Goal: Book appointment/travel/reservation

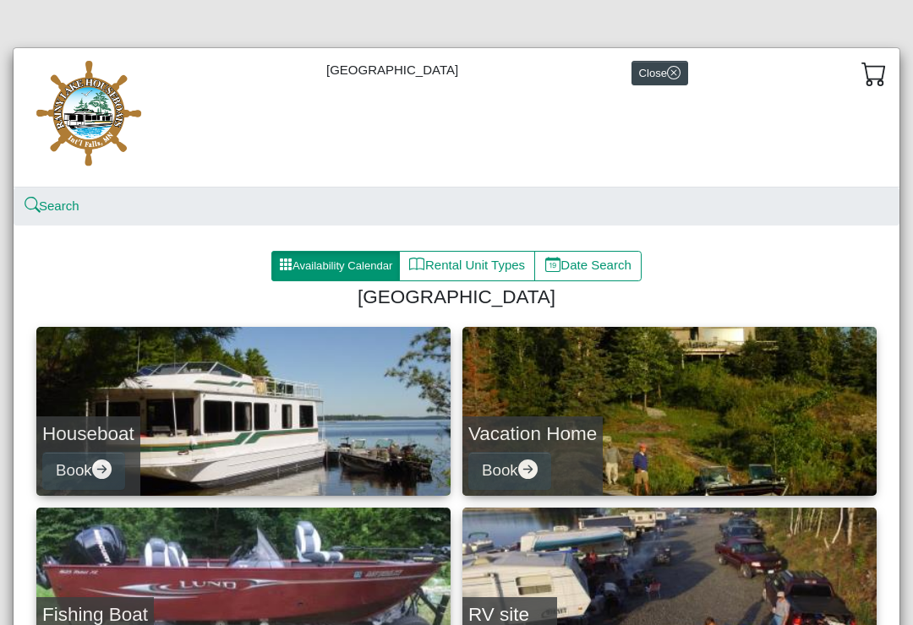
click at [331, 268] on button "Availability Calendar" at bounding box center [335, 266] width 128 height 30
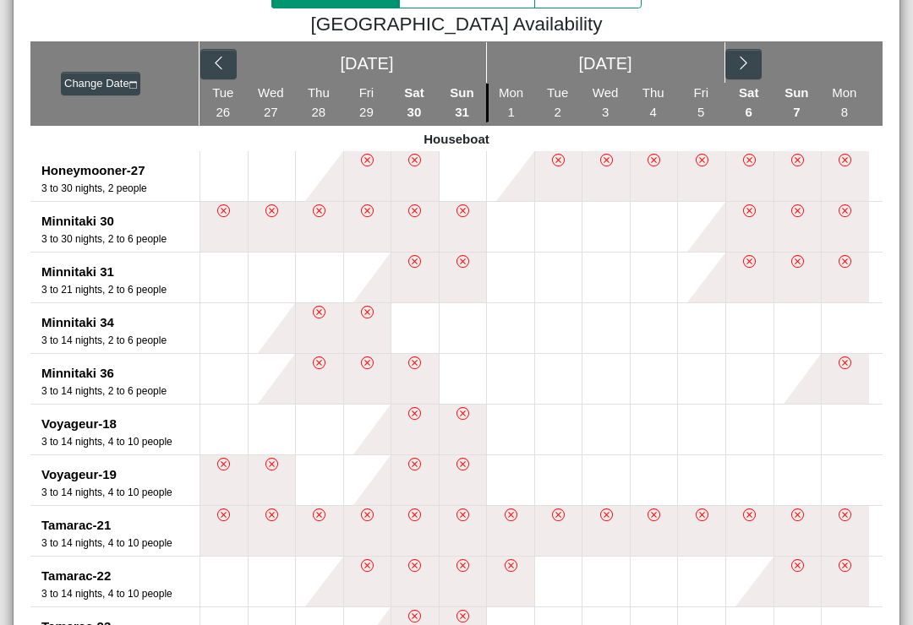
scroll to position [272, 0]
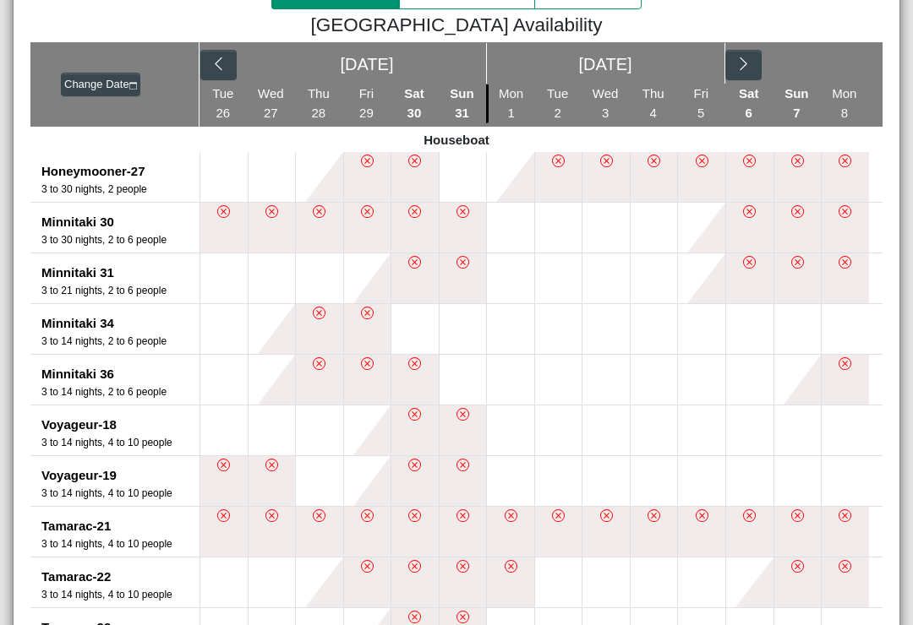
click at [752, 63] on button "button" at bounding box center [743, 65] width 36 height 30
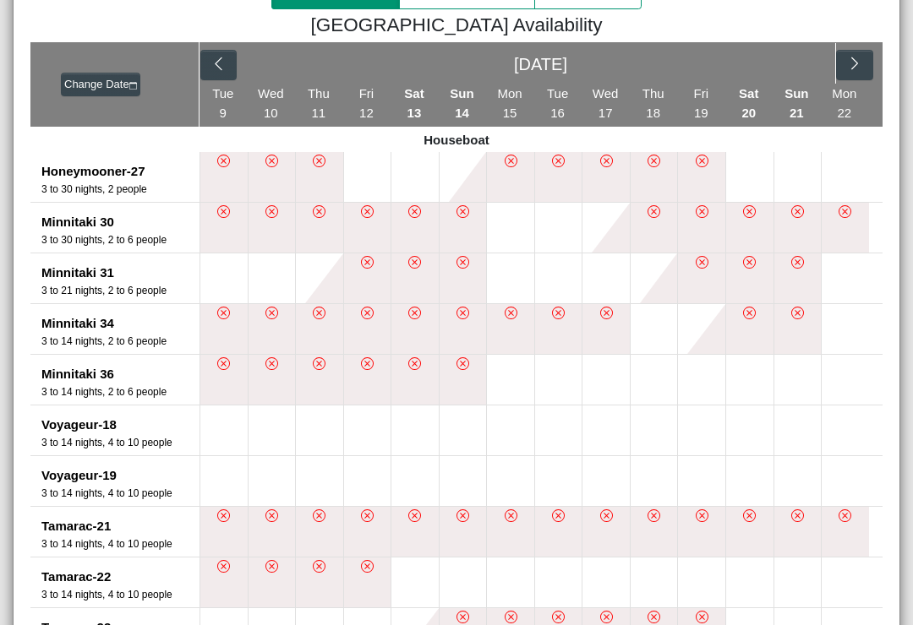
click at [855, 68] on icon "chevron right" at bounding box center [855, 64] width 16 height 16
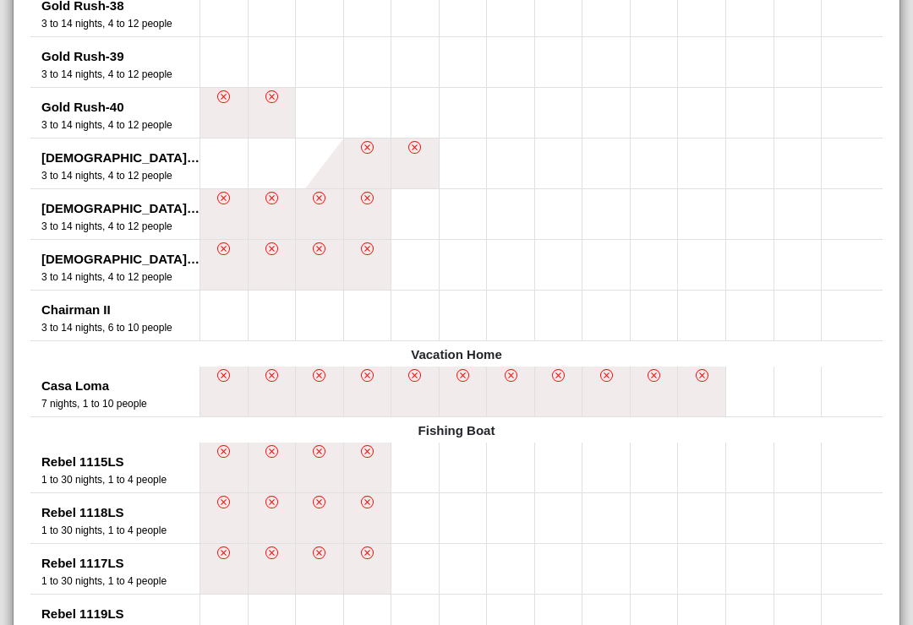
scroll to position [1450, 0]
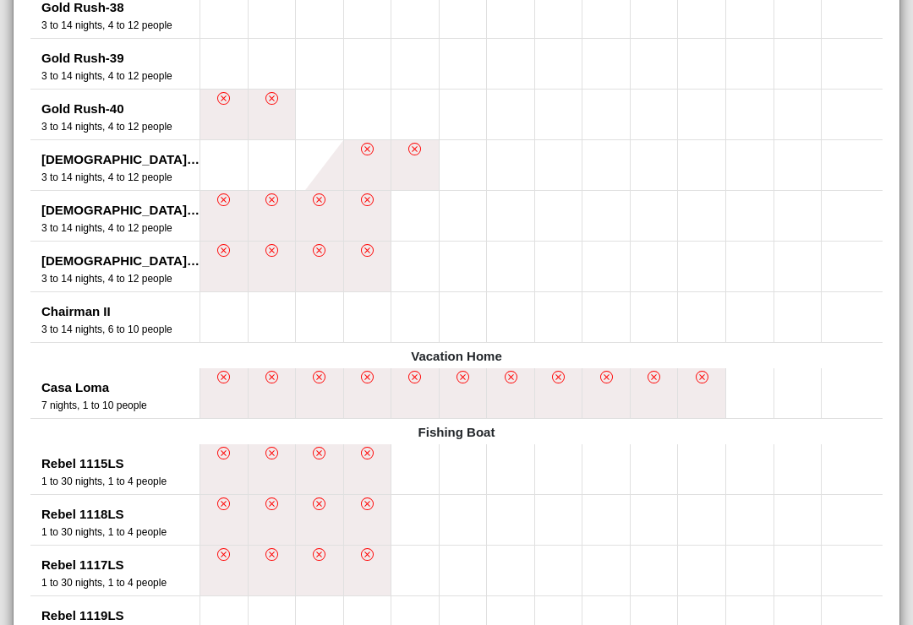
click at [94, 391] on span "4 bedroom, 2 1/2 bath, hot tub, two stall garage, private dock with electricity…" at bounding box center [153, 368] width 202 height 95
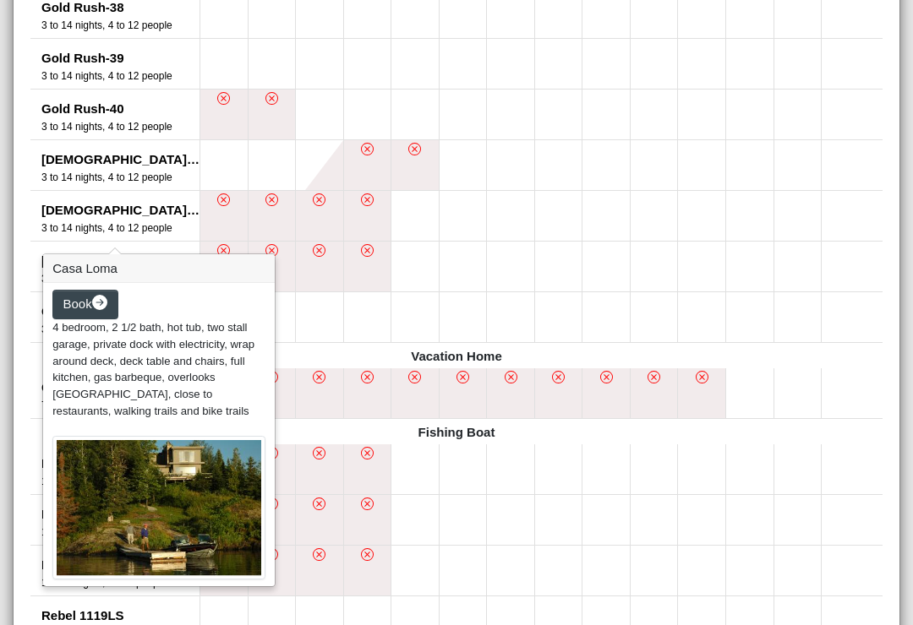
click at [92, 311] on span "Book" at bounding box center [77, 304] width 29 height 14
select select "*"
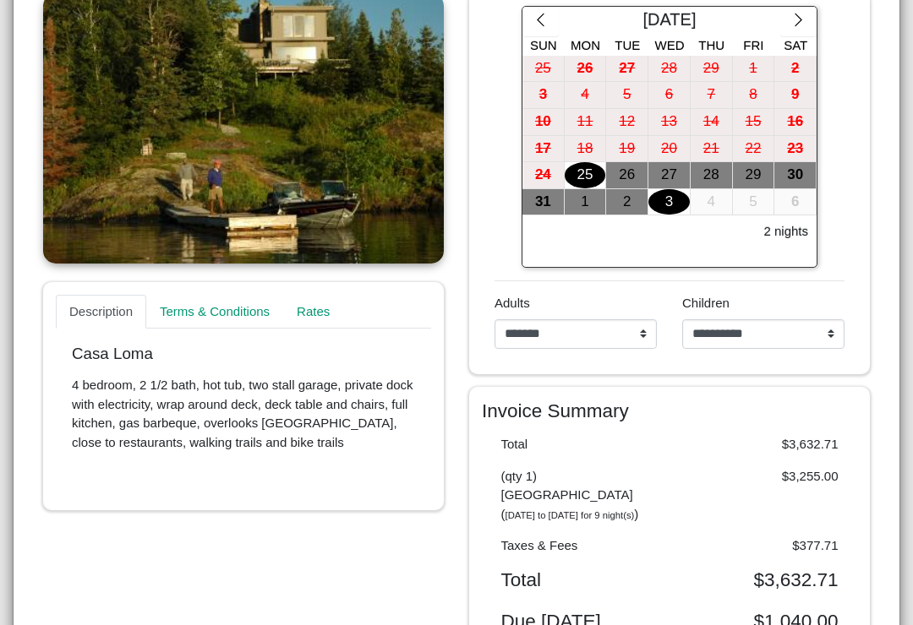
scroll to position [172, 0]
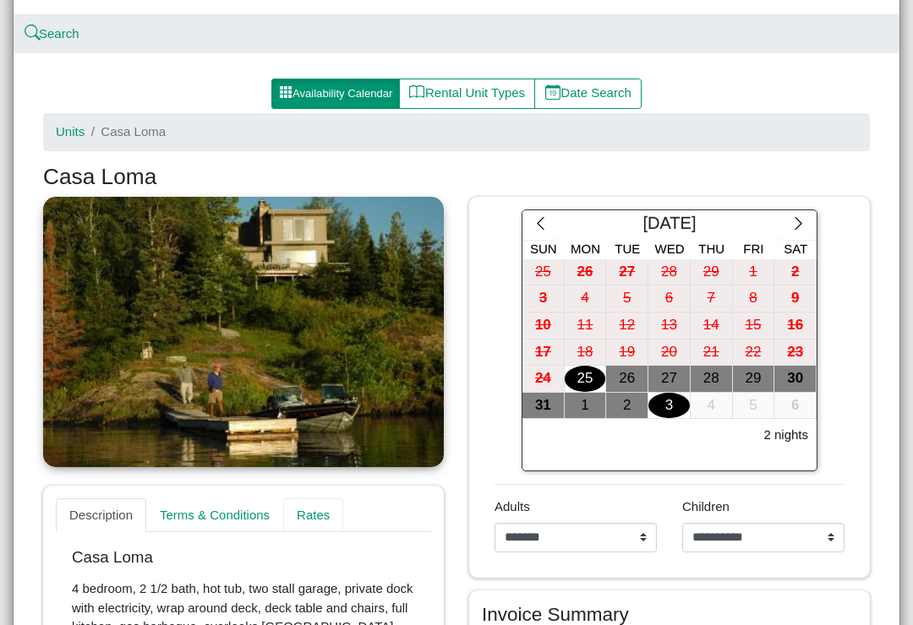
click at [324, 511] on link "Rates" at bounding box center [313, 515] width 60 height 34
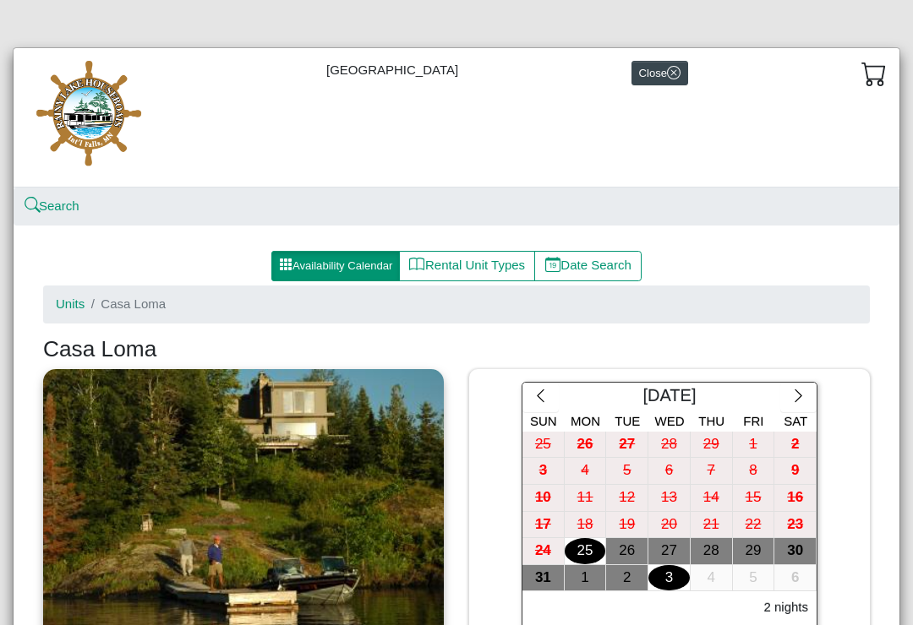
scroll to position [0, 0]
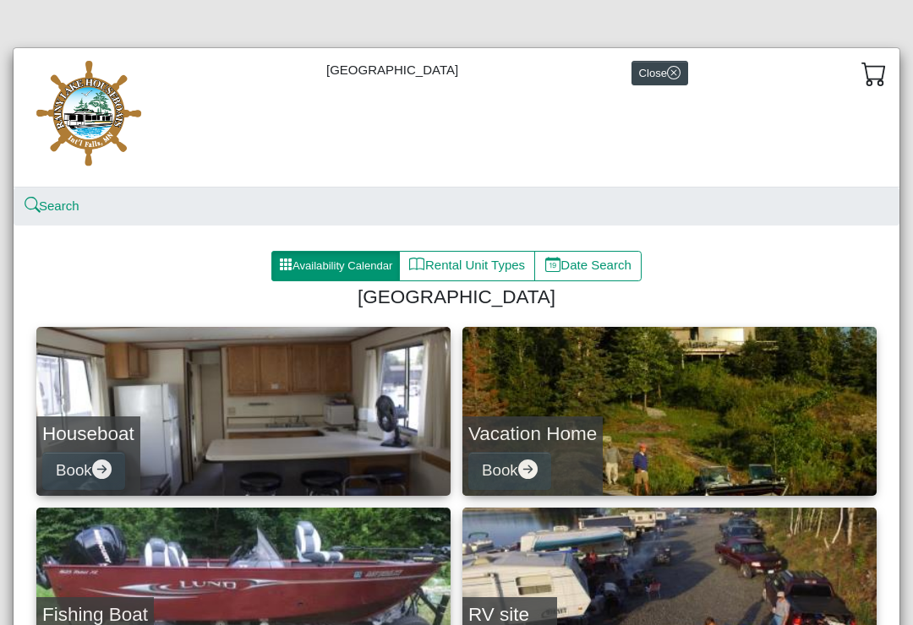
click at [162, 425] on link "Houseboat Book" at bounding box center [243, 411] width 414 height 169
